Goal: Complete application form: Complete application form

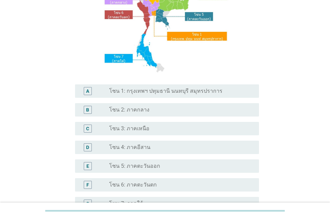
scroll to position [101, 0]
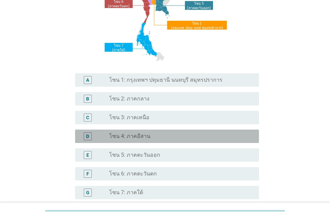
click at [177, 139] on div "radio_button_unchecked โซน 4: ภาคอีสาน" at bounding box center [178, 136] width 139 height 7
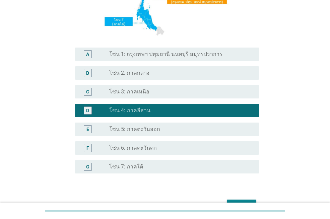
scroll to position [167, 0]
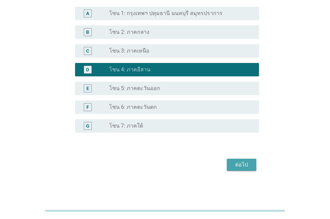
click at [248, 168] on div "ต่อไป" at bounding box center [241, 165] width 19 height 8
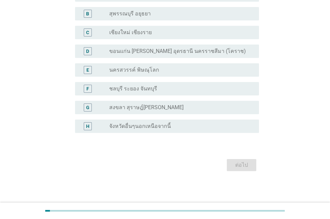
scroll to position [0, 0]
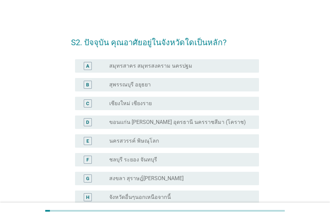
click at [154, 129] on div "D radio_button_unchecked ขอนแก่น [PERSON_NAME] อุดรธานี นครราชสีมา (โคราช)" at bounding box center [165, 122] width 188 height 19
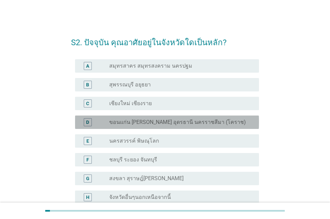
click at [163, 123] on label "ขอนแก่น [PERSON_NAME] อุดรธานี นครราชสีมา (โคราช)" at bounding box center [177, 122] width 137 height 7
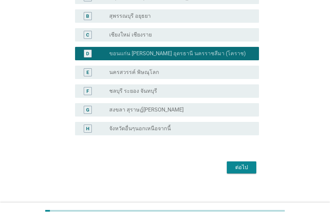
scroll to position [68, 0]
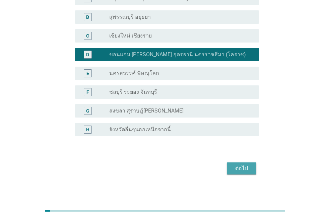
click at [240, 171] on div "ต่อไป" at bounding box center [241, 169] width 19 height 8
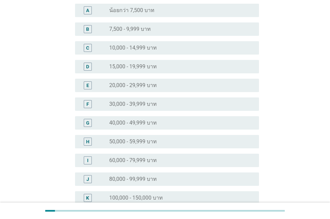
scroll to position [0, 0]
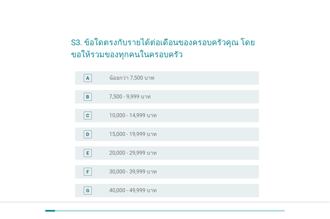
click at [142, 170] on label "30,000 - 39,999 บาท" at bounding box center [133, 172] width 48 height 7
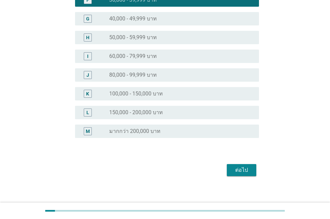
scroll to position [177, 0]
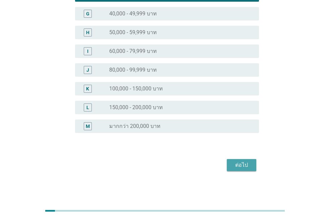
click at [239, 168] on div "ต่อไป" at bounding box center [241, 165] width 19 height 8
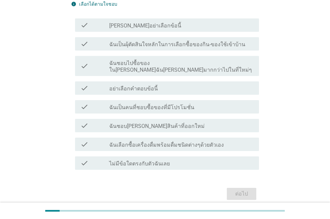
scroll to position [64, 0]
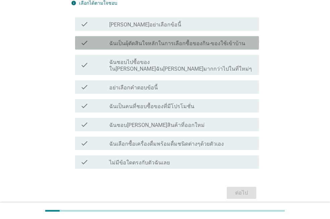
click at [147, 45] on label "ฉันเป็นผุ้ตัดสินใจหลักในการเลือกซื้อของกิน-ของใช้เข้าบ้าน" at bounding box center [177, 43] width 136 height 7
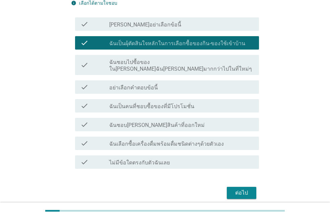
click at [250, 189] on div "ต่อไป" at bounding box center [241, 193] width 19 height 8
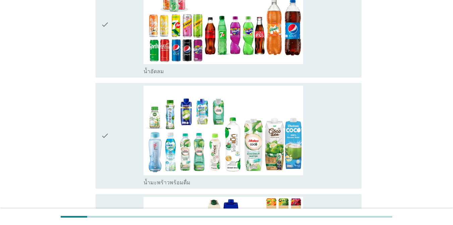
scroll to position [557, 0]
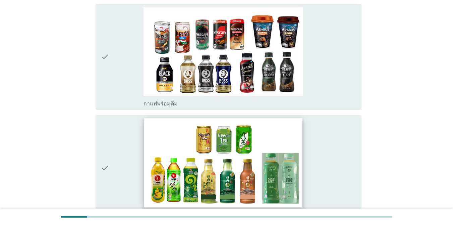
click at [235, 157] on img at bounding box center [223, 162] width 158 height 89
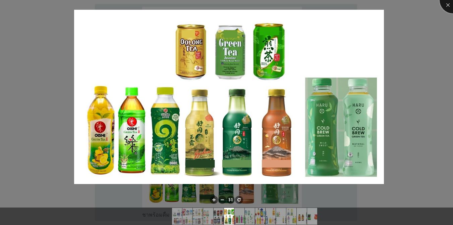
click at [330, 6] on div at bounding box center [452, 0] width 27 height 27
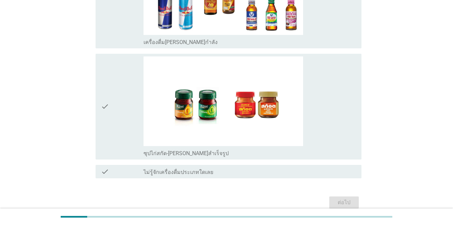
scroll to position [1517, 0]
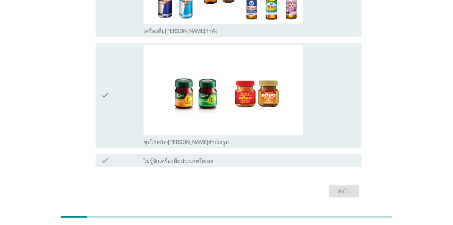
click at [104, 156] on icon "check" at bounding box center [105, 160] width 8 height 8
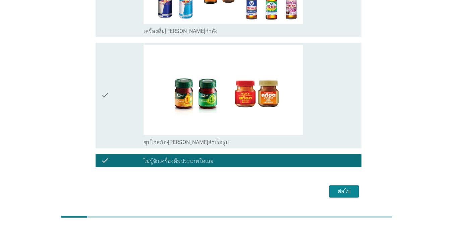
click at [106, 156] on icon "check" at bounding box center [105, 160] width 8 height 8
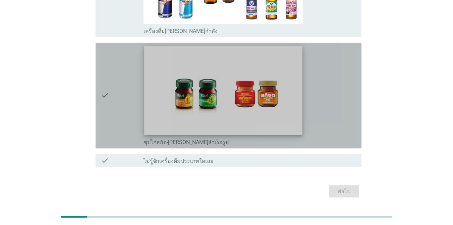
click at [199, 87] on img at bounding box center [223, 90] width 158 height 89
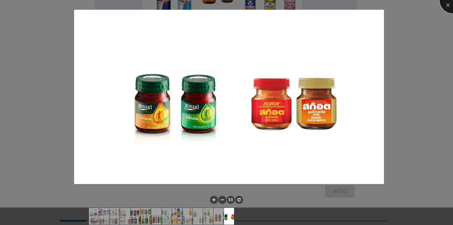
click at [330, 7] on div at bounding box center [452, 0] width 27 height 27
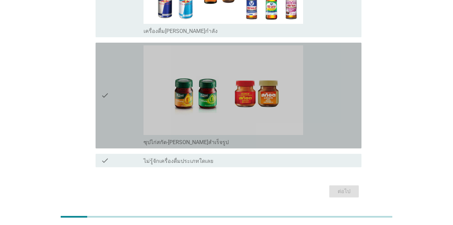
click at [106, 85] on icon "check" at bounding box center [105, 95] width 8 height 100
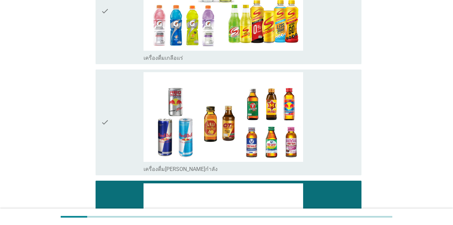
scroll to position [1365, 0]
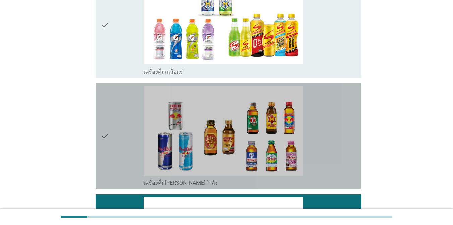
drag, startPoint x: 104, startPoint y: 121, endPoint x: 97, endPoint y: 85, distance: 36.0
click at [104, 120] on icon "check" at bounding box center [105, 136] width 8 height 100
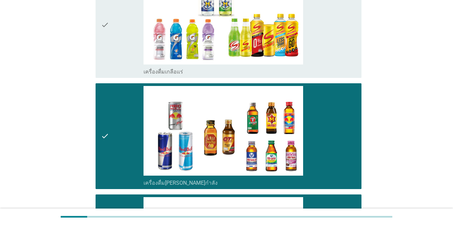
click at [104, 20] on icon "check" at bounding box center [105, 25] width 8 height 100
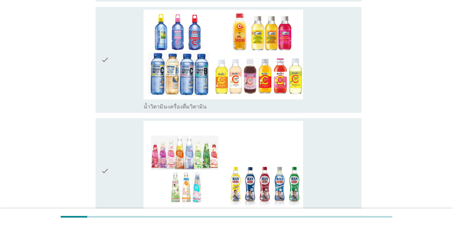
scroll to position [1106, 0]
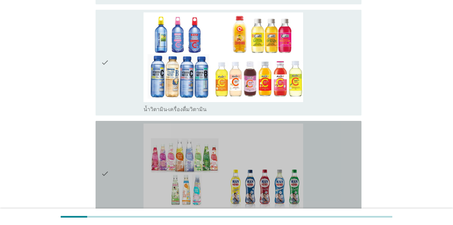
drag, startPoint x: 139, startPoint y: 155, endPoint x: 134, endPoint y: 100, distance: 55.5
click at [138, 147] on div "check" at bounding box center [122, 173] width 43 height 100
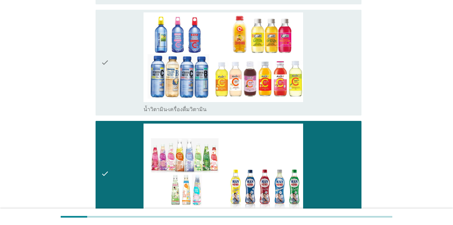
click at [137, 72] on div "check" at bounding box center [122, 62] width 43 height 100
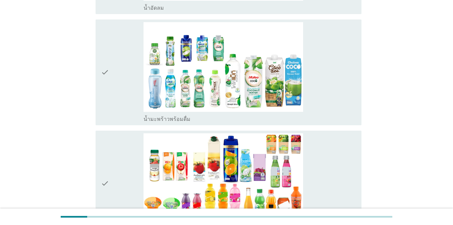
scroll to position [869, 0]
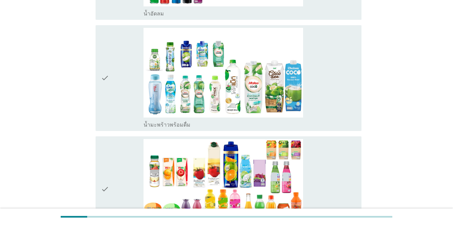
click at [135, 167] on div "check" at bounding box center [122, 189] width 43 height 100
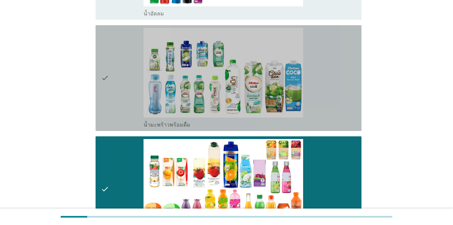
click at [125, 86] on div "check" at bounding box center [122, 78] width 43 height 100
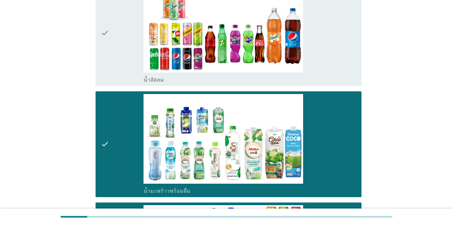
scroll to position [792, 0]
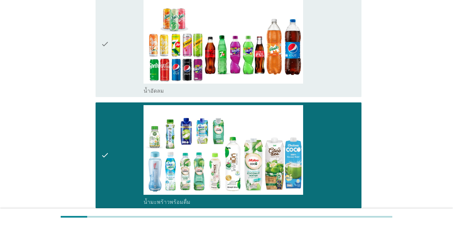
click at [115, 145] on div "check" at bounding box center [122, 155] width 43 height 100
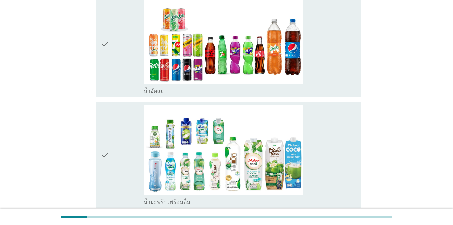
click at [132, 33] on div "check" at bounding box center [122, 44] width 43 height 100
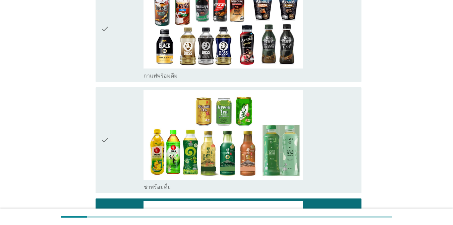
scroll to position [571, 0]
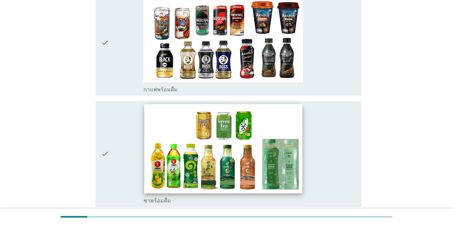
click at [165, 114] on img at bounding box center [223, 148] width 158 height 89
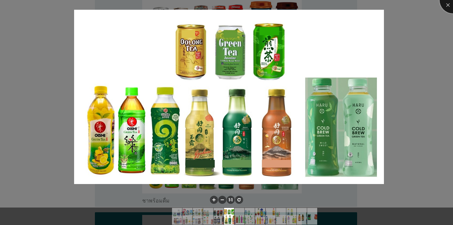
click at [330, 5] on div at bounding box center [452, 0] width 27 height 27
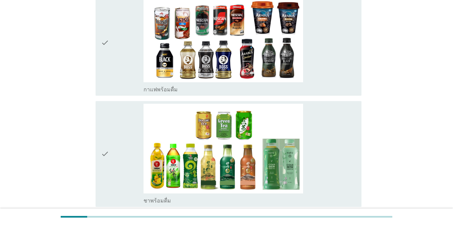
click at [103, 145] on icon "check" at bounding box center [105, 154] width 8 height 100
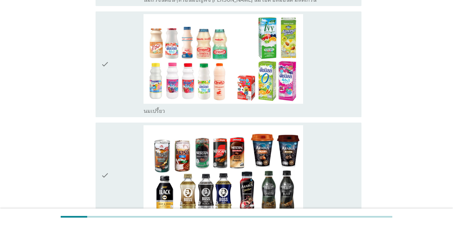
scroll to position [430, 0]
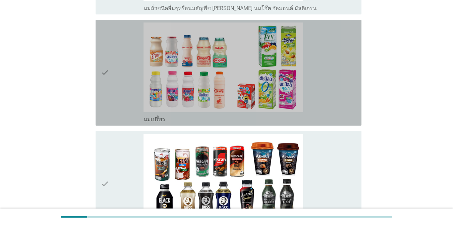
click at [101, 61] on icon "check" at bounding box center [105, 72] width 8 height 100
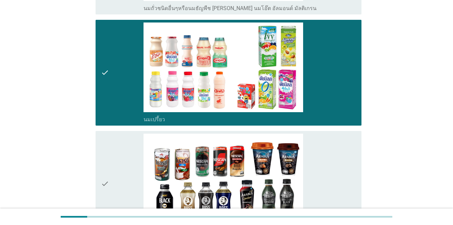
click at [101, 172] on icon "check" at bounding box center [105, 183] width 8 height 100
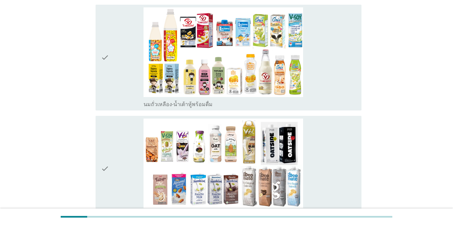
scroll to position [226, 0]
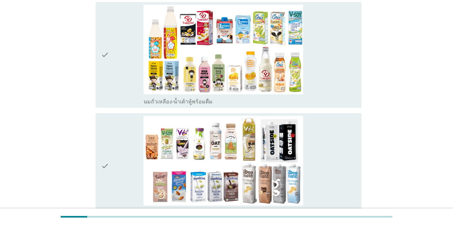
click at [102, 156] on icon "check" at bounding box center [105, 166] width 8 height 100
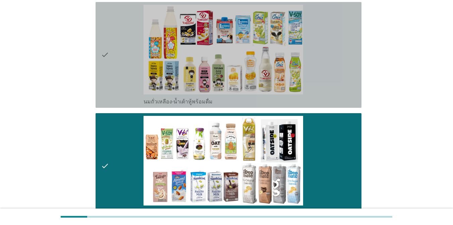
click at [105, 44] on icon "check" at bounding box center [105, 55] width 8 height 100
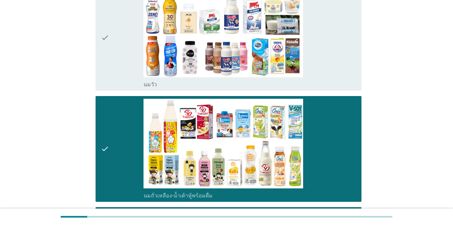
scroll to position [152, 0]
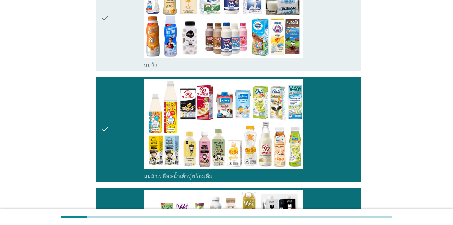
click at [102, 17] on icon "check" at bounding box center [105, 18] width 8 height 100
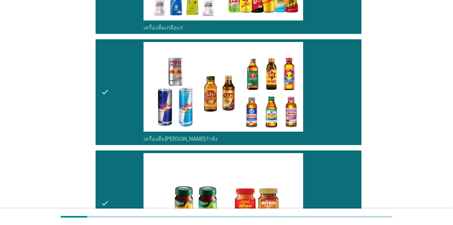
scroll to position [1525, 0]
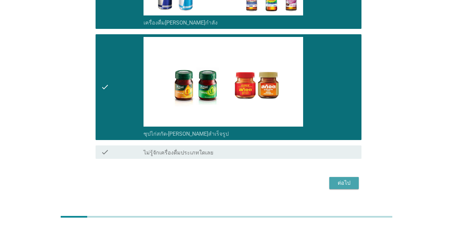
click at [330, 179] on div "ต่อไป" at bounding box center [343, 183] width 19 height 8
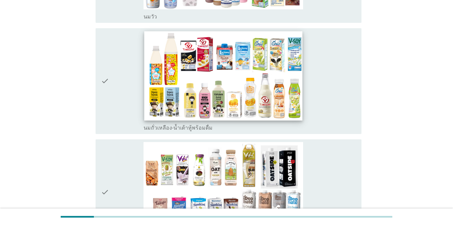
scroll to position [164, 0]
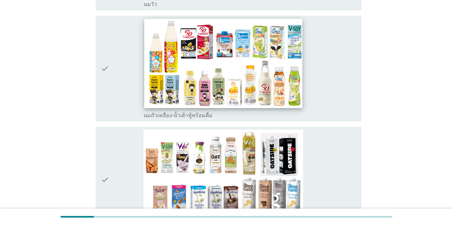
click at [269, 67] on img at bounding box center [223, 63] width 158 height 89
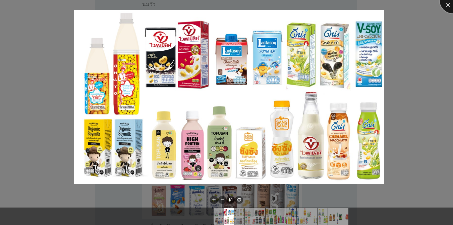
click at [330, 7] on div at bounding box center [452, 0] width 27 height 27
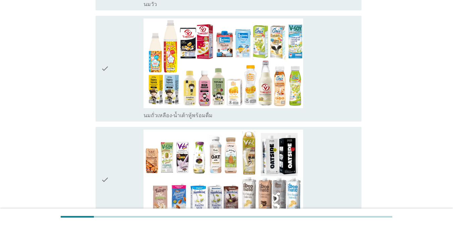
click at [106, 70] on icon "check" at bounding box center [105, 68] width 8 height 100
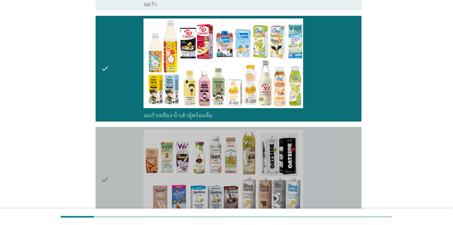
click at [102, 188] on icon "check" at bounding box center [105, 179] width 8 height 100
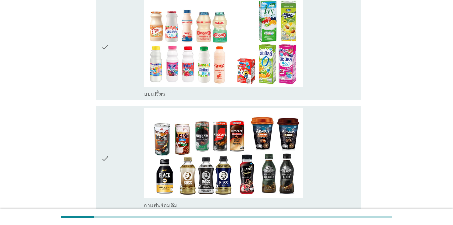
scroll to position [430, 0]
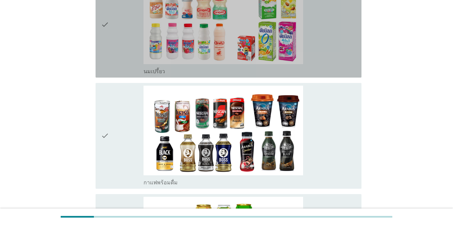
click at [101, 24] on icon "check" at bounding box center [105, 25] width 8 height 100
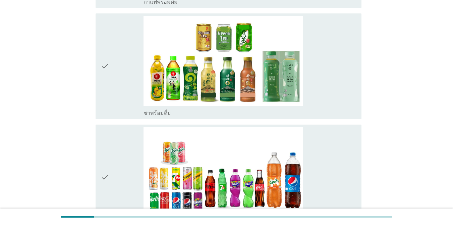
scroll to position [615, 0]
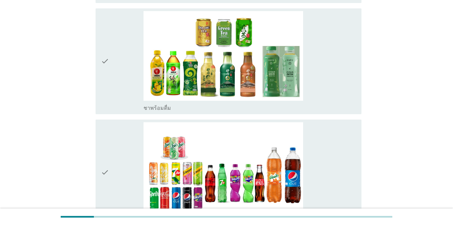
click at [102, 63] on icon "check" at bounding box center [105, 61] width 8 height 100
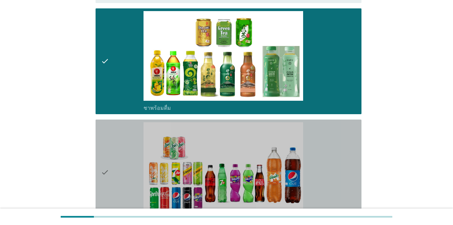
drag, startPoint x: 103, startPoint y: 173, endPoint x: 131, endPoint y: 173, distance: 28.2
click at [103, 174] on icon "check" at bounding box center [105, 172] width 8 height 100
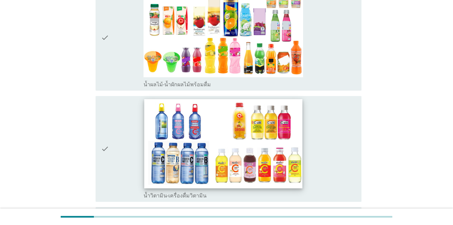
scroll to position [863, 0]
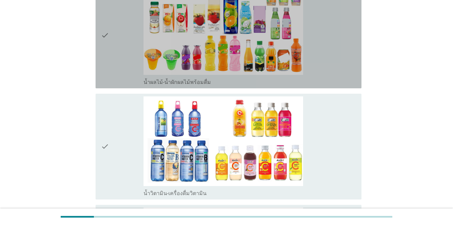
click at [100, 35] on div "check check_box_outline_blank น้ำผลไม้-น้ำผักผลไม้พร้อมดื่ม" at bounding box center [229, 36] width 266 height 106
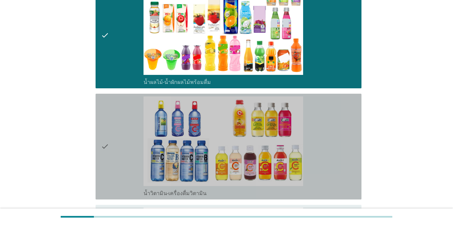
click at [108, 144] on icon "check" at bounding box center [105, 146] width 8 height 100
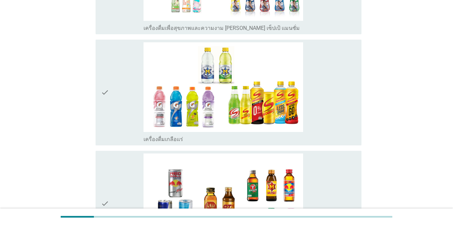
scroll to position [1141, 0]
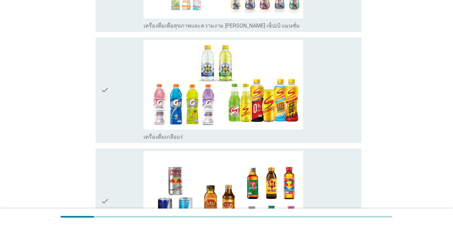
click at [105, 90] on icon "check" at bounding box center [105, 90] width 8 height 100
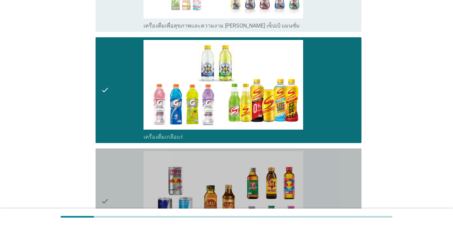
click at [108, 200] on icon "check" at bounding box center [105, 201] width 8 height 100
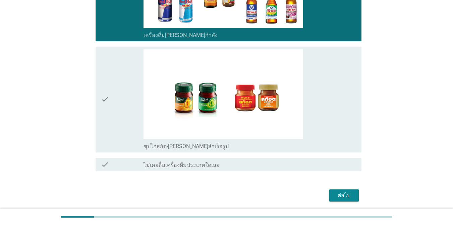
scroll to position [1371, 0]
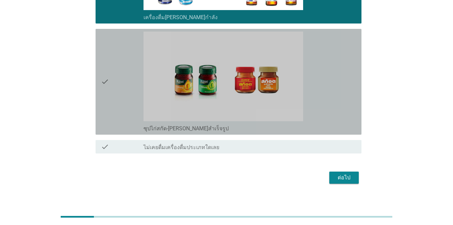
click at [103, 84] on icon "check" at bounding box center [105, 82] width 8 height 100
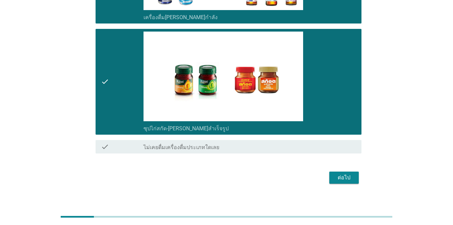
click at [330, 180] on div "ต่อไป" at bounding box center [343, 177] width 19 height 8
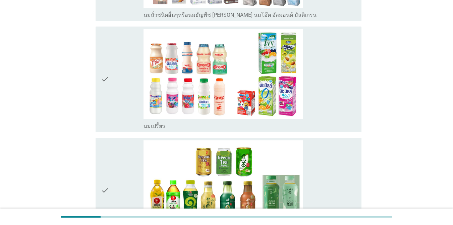
scroll to position [306, 0]
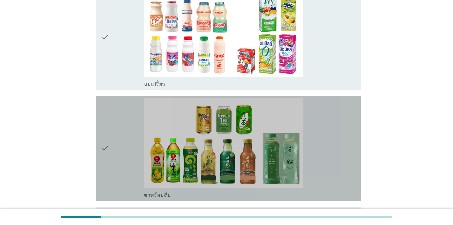
click at [105, 148] on icon "check" at bounding box center [105, 148] width 8 height 100
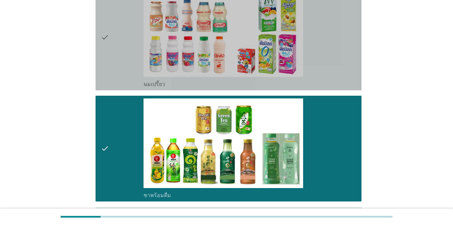
click at [103, 35] on icon "check" at bounding box center [105, 37] width 8 height 100
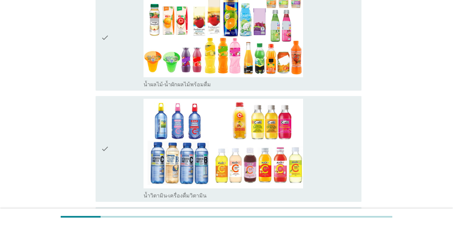
scroll to position [647, 0]
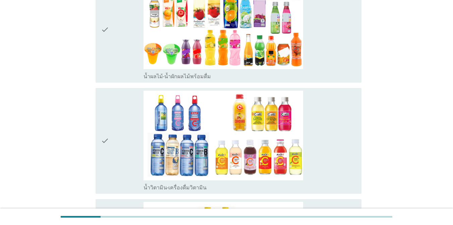
click at [106, 32] on icon "check" at bounding box center [105, 30] width 8 height 100
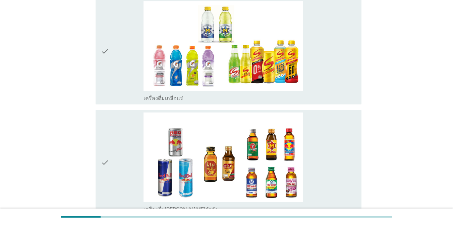
scroll to position [855, 0]
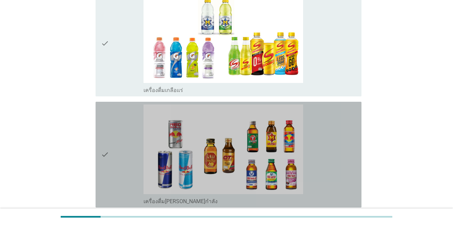
click at [101, 156] on div "check check_box เครื่องดื่ม[PERSON_NAME]กำลัง" at bounding box center [229, 155] width 266 height 106
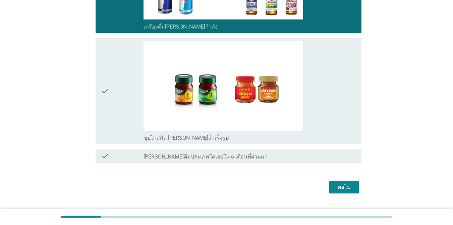
scroll to position [1027, 0]
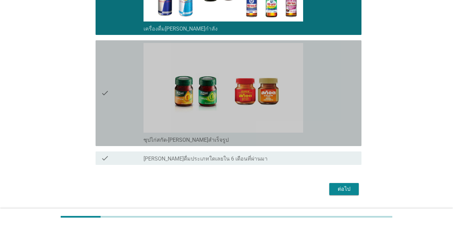
click at [106, 91] on icon "check" at bounding box center [105, 93] width 8 height 100
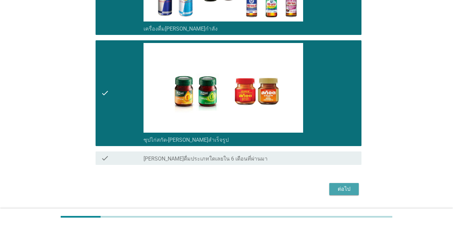
click at [330, 185] on div "ต่อไป" at bounding box center [343, 189] width 19 height 8
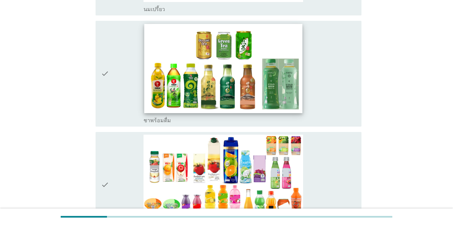
scroll to position [160, 0]
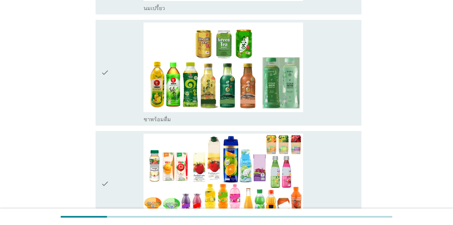
click at [103, 75] on icon "check" at bounding box center [105, 72] width 8 height 100
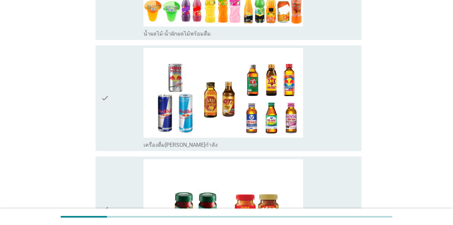
scroll to position [380, 0]
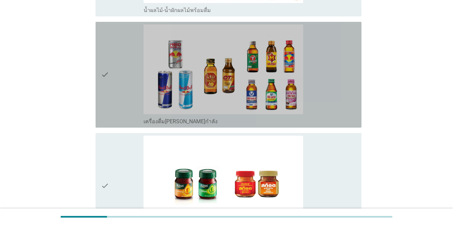
click at [105, 76] on icon "check" at bounding box center [105, 74] width 8 height 100
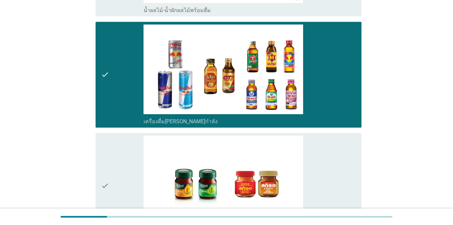
click at [103, 187] on icon "check" at bounding box center [105, 185] width 8 height 100
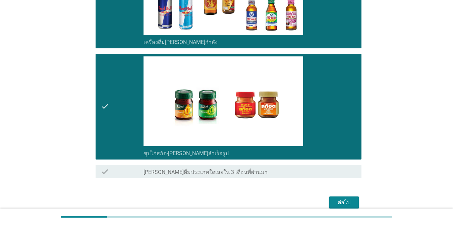
scroll to position [491, 0]
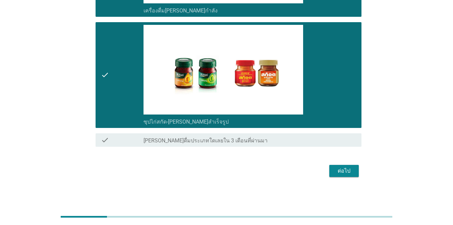
click at [330, 169] on div "ต่อไป" at bounding box center [343, 171] width 19 height 8
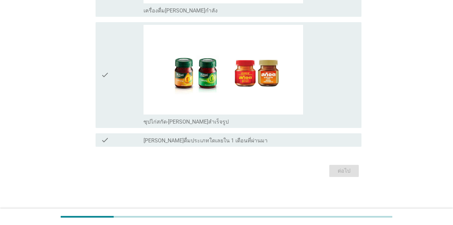
scroll to position [0, 0]
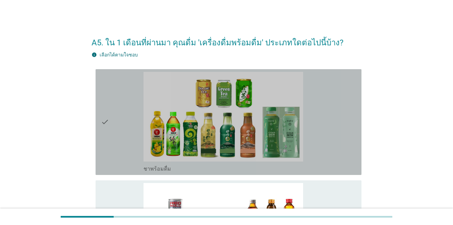
click at [105, 122] on icon "check" at bounding box center [105, 122] width 8 height 100
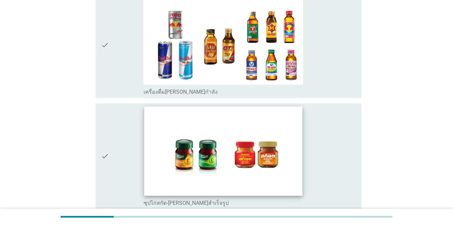
scroll to position [190, 0]
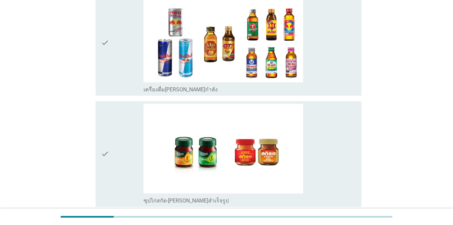
click at [106, 41] on icon "check" at bounding box center [105, 43] width 8 height 100
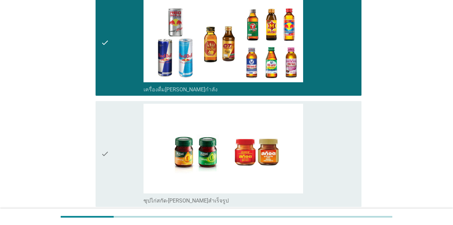
click at [100, 155] on div "check check_box ซุปไก่สกัด-[PERSON_NAME]สำเร็จรูป" at bounding box center [229, 154] width 266 height 106
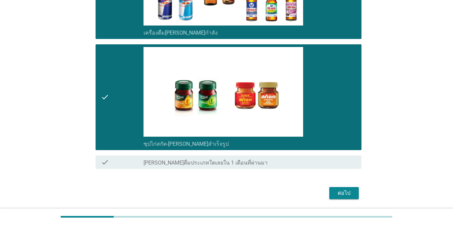
scroll to position [269, 0]
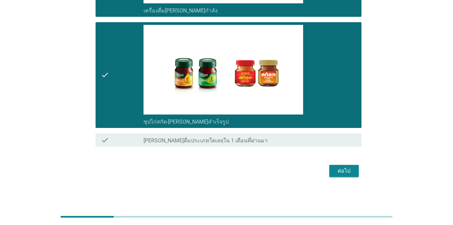
click at [330, 165] on button "ต่อไป" at bounding box center [343, 171] width 29 height 12
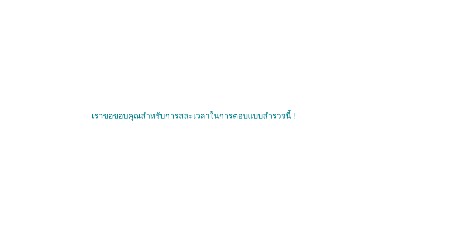
scroll to position [0, 0]
